Goal: Navigation & Orientation: Find specific page/section

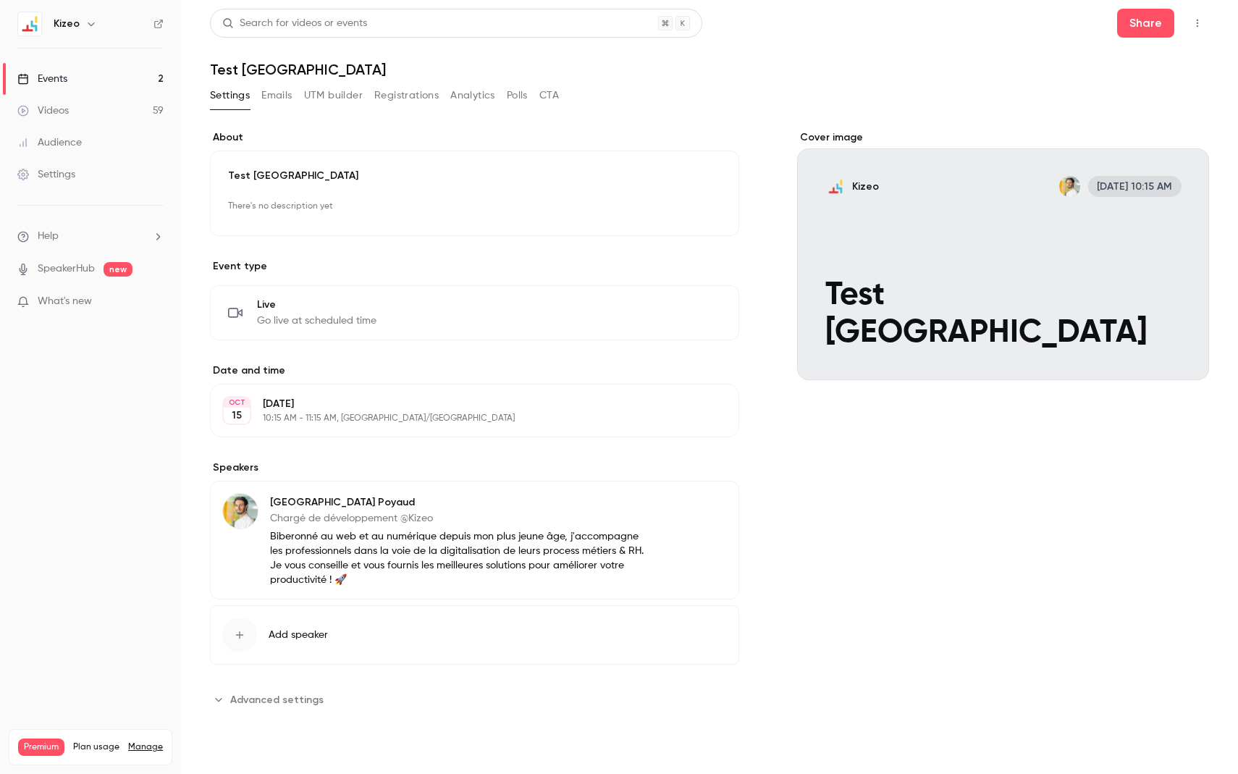
click at [55, 82] on div "Events" at bounding box center [42, 79] width 50 height 14
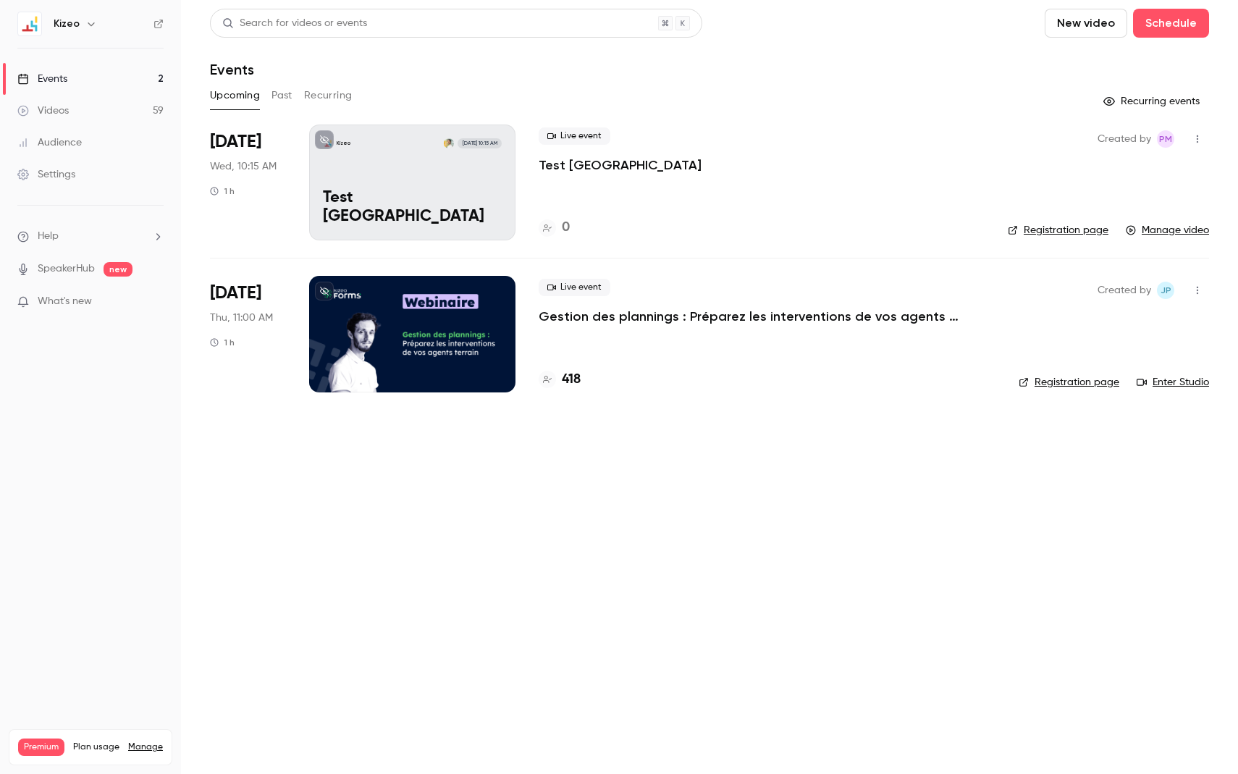
click at [1202, 142] on icon "button" at bounding box center [1198, 139] width 12 height 10
click at [471, 188] on div at bounding box center [619, 387] width 1238 height 774
click at [469, 158] on div "Kizeo Oct 15, 10:15 AM Test Milan" at bounding box center [412, 183] width 206 height 116
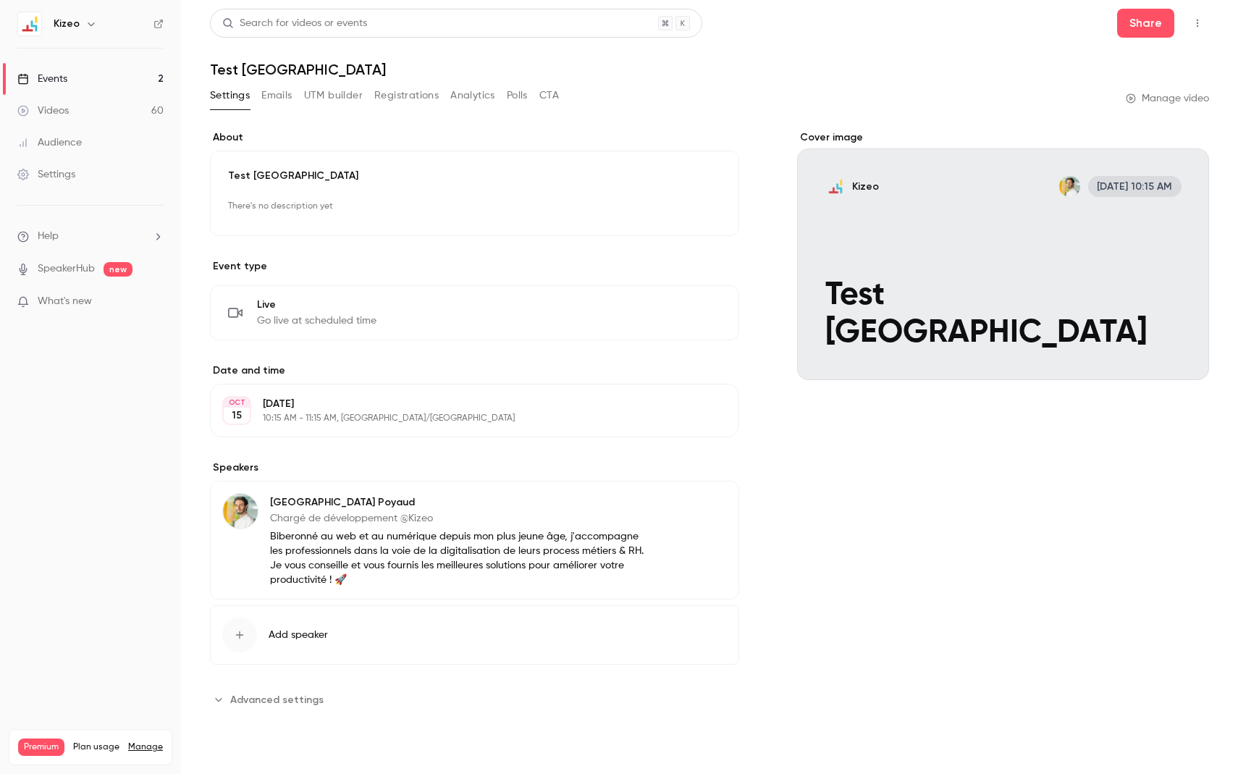
click at [1194, 26] on icon "button" at bounding box center [1198, 23] width 12 height 10
click at [83, 110] on div at bounding box center [619, 387] width 1238 height 774
click at [59, 116] on div "Videos" at bounding box center [42, 111] width 51 height 14
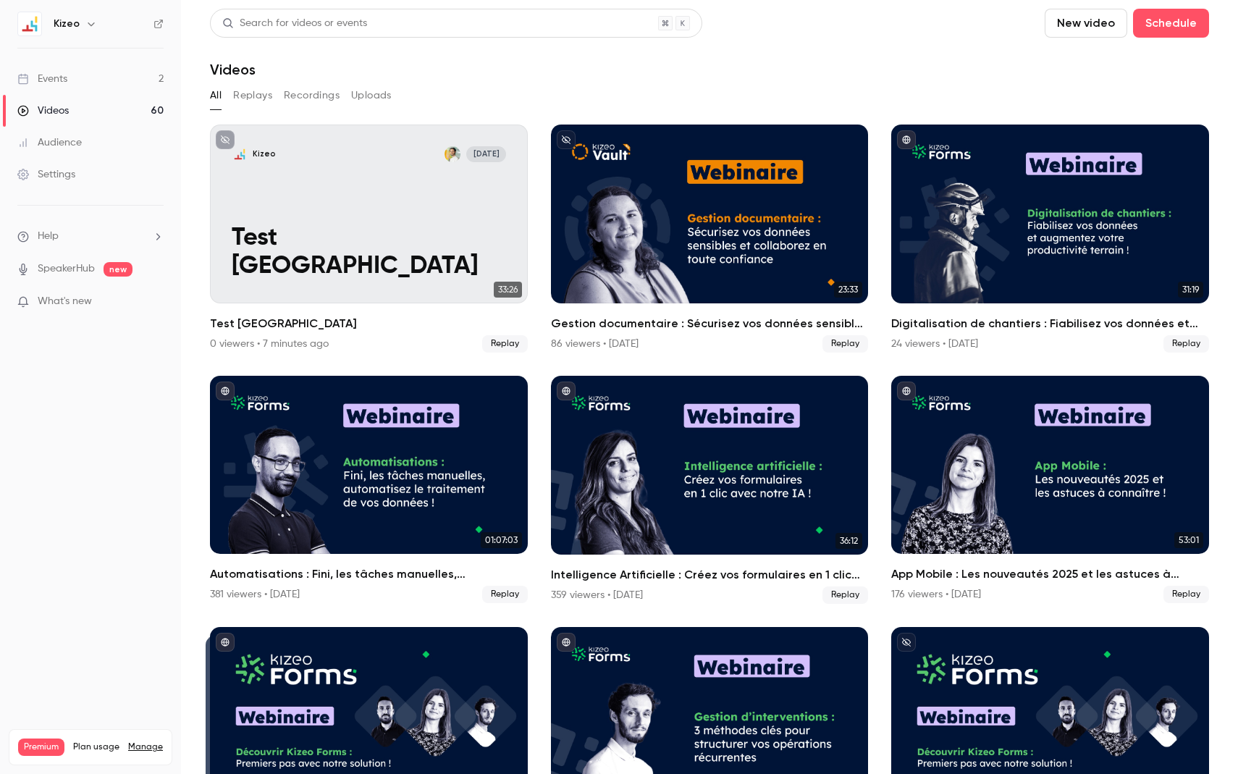
click at [48, 63] on link "Events 2" at bounding box center [90, 79] width 181 height 32
